Goal: Navigation & Orientation: Locate item on page

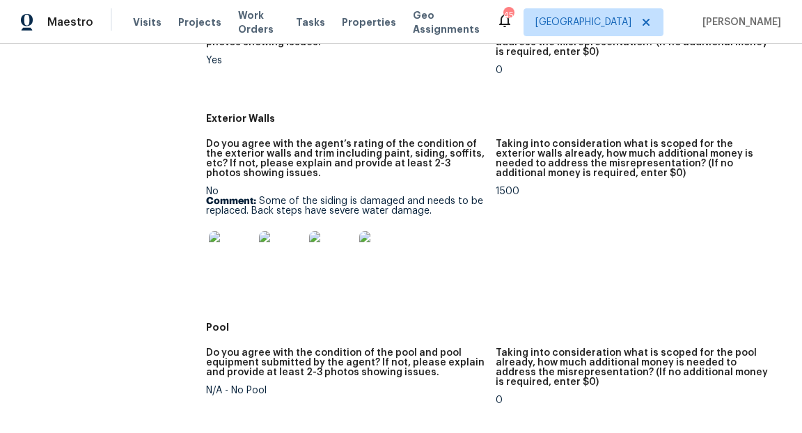
scroll to position [610, 0]
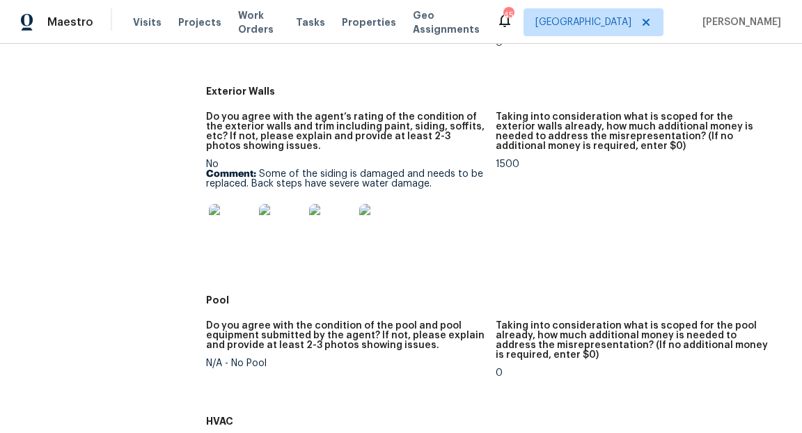
click at [227, 218] on img at bounding box center [231, 226] width 45 height 45
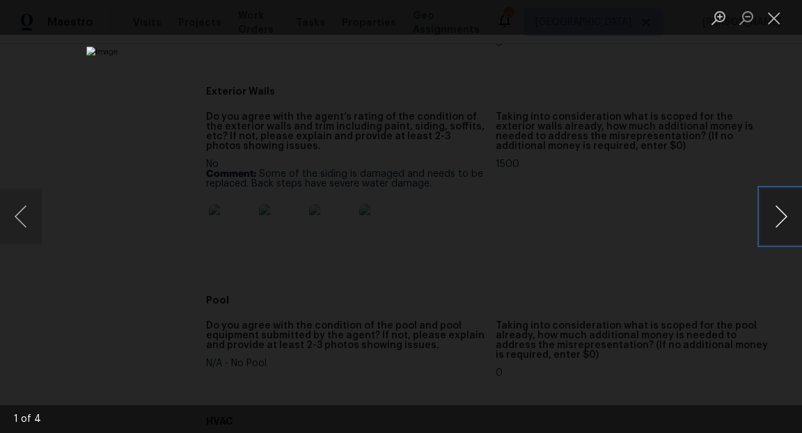
click at [786, 221] on button "Next image" at bounding box center [781, 217] width 42 height 56
click at [781, 218] on button "Next image" at bounding box center [781, 217] width 42 height 56
click at [775, 223] on button "Next image" at bounding box center [781, 217] width 42 height 56
click at [779, 223] on button "Next image" at bounding box center [781, 217] width 42 height 56
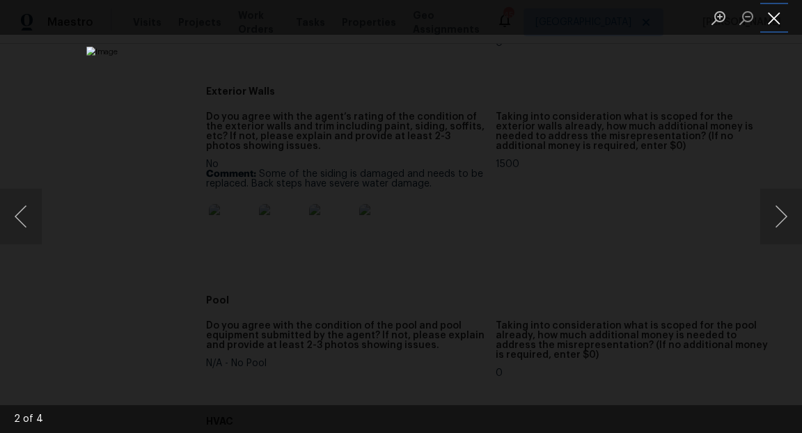
click at [773, 19] on button "Close lightbox" at bounding box center [774, 18] width 28 height 24
